Goal: Task Accomplishment & Management: Use online tool/utility

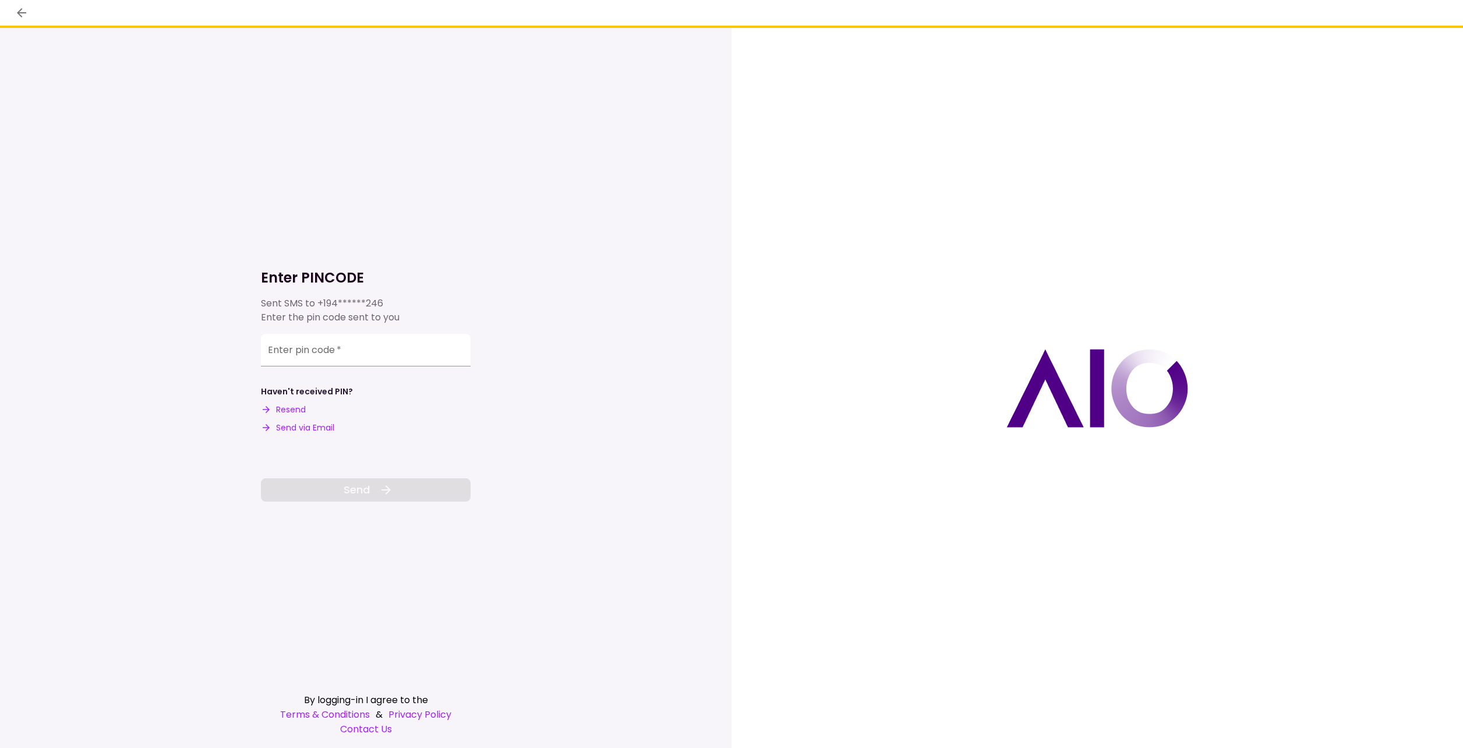
click at [294, 429] on button "Send via Email" at bounding box center [297, 428] width 73 height 12
click at [282, 354] on input "Enter pin code   *" at bounding box center [366, 350] width 210 height 33
type input "******"
